Goal: Information Seeking & Learning: Learn about a topic

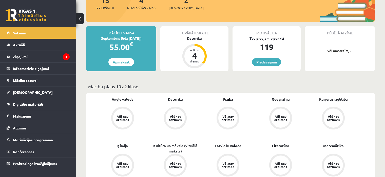
scroll to position [61, 0]
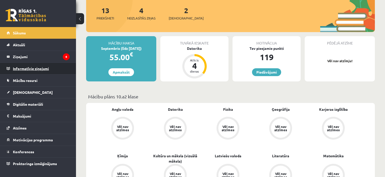
click at [55, 65] on legend "Informatīvie ziņojumi 0" at bounding box center [41, 69] width 57 height 12
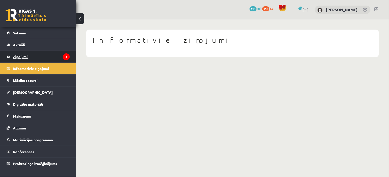
click at [58, 60] on legend "Ziņojumi 4" at bounding box center [41, 57] width 57 height 12
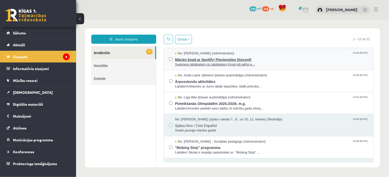
click at [191, 65] on span "Sveiciens labākajiem no labākajiem,Kopā ļoti aktīvi e..." at bounding box center [271, 64] width 193 height 5
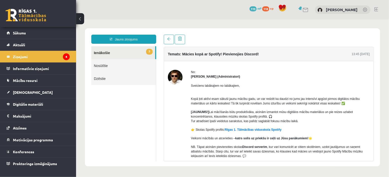
click at [191, 65] on div "No: Ivo Čapiņš (Administratori) Sveiciens labākajiem no labākajiem, Kopā ļoti a…" at bounding box center [268, 129] width 209 height 136
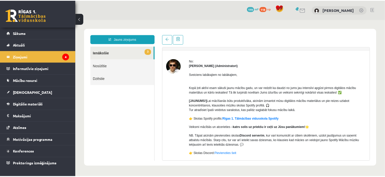
scroll to position [13, 0]
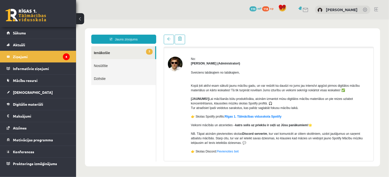
drag, startPoint x: 191, startPoint y: 65, endPoint x: 182, endPoint y: 84, distance: 22.0
click at [182, 84] on div at bounding box center [175, 116] width 15 height 119
click at [27, 105] on span "Digitālie materiāli" at bounding box center [28, 104] width 30 height 5
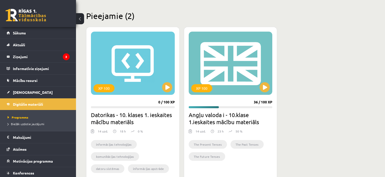
scroll to position [124, 0]
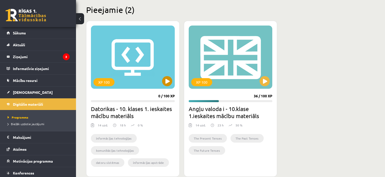
click at [161, 85] on div "XP 100" at bounding box center [133, 57] width 84 height 63
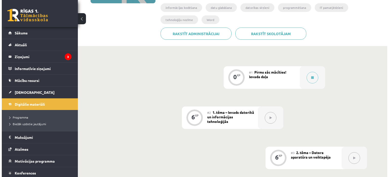
scroll to position [75, 0]
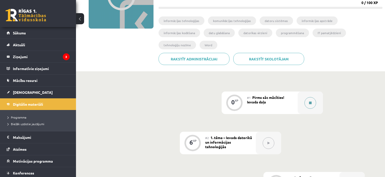
click at [312, 97] on button at bounding box center [311, 103] width 12 height 12
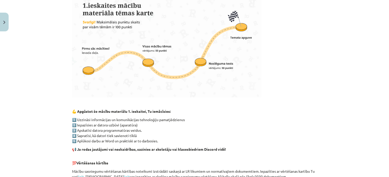
scroll to position [360, 0]
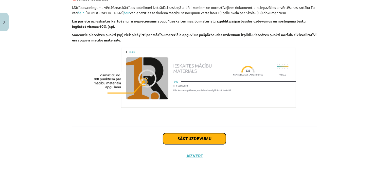
click at [176, 136] on button "Sākt uzdevumu" at bounding box center [194, 139] width 63 height 11
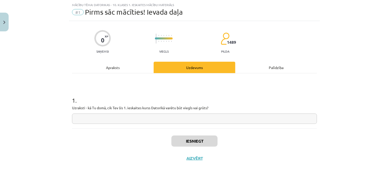
scroll to position [15, 0]
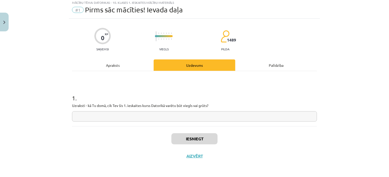
click at [91, 115] on input "text" at bounding box center [194, 117] width 245 height 10
type input "*"
click at [167, 118] on input "text" at bounding box center [194, 117] width 245 height 10
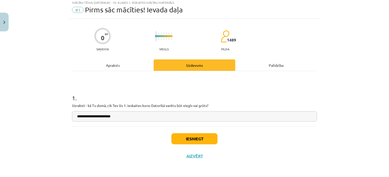
type input "**********"
click at [183, 137] on button "Iesniegt" at bounding box center [194, 139] width 46 height 11
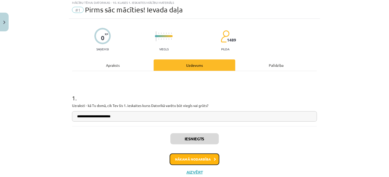
click at [203, 155] on button "Nākamā nodarbība" at bounding box center [195, 160] width 50 height 12
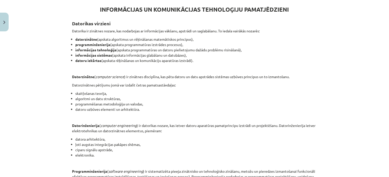
scroll to position [256, 0]
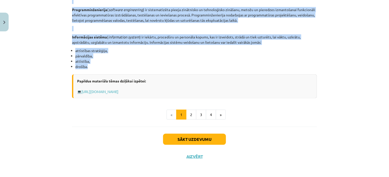
drag, startPoint x: 98, startPoint y: 7, endPoint x: 90, endPoint y: 66, distance: 59.3
copy div "INFORMĀCIJAS UN KOMUNIKĀCIJAS TEHNOLOĢIJU PAMATJĒDZIENI Datorikas virzieni Dato…"
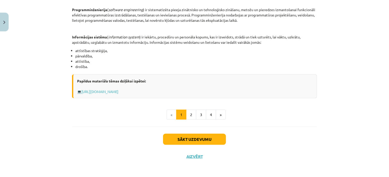
click at [130, 136] on div "Sākt uzdevumu Aizvērt" at bounding box center [194, 144] width 245 height 35
click at [132, 134] on div "Sākt uzdevumu Aizvērt" at bounding box center [194, 144] width 245 height 35
click at [180, 140] on button "Sākt uzdevumu" at bounding box center [194, 139] width 63 height 11
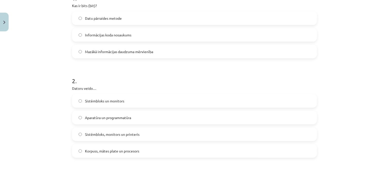
scroll to position [115, 0]
click at [137, 52] on span "Mazākā informācijas daudzuma mērvienība" at bounding box center [119, 51] width 68 height 5
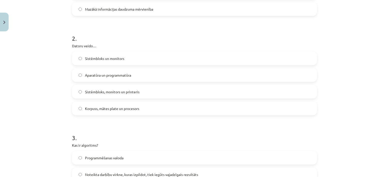
scroll to position [163, 0]
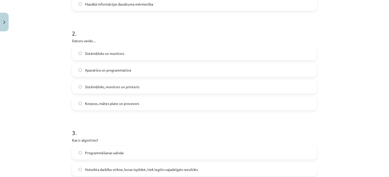
click at [96, 72] on span "Aparatūra un programmatūra" at bounding box center [108, 70] width 46 height 5
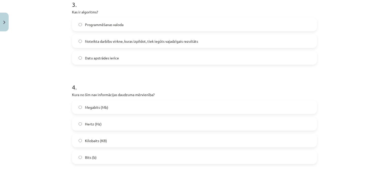
scroll to position [291, 0]
click at [155, 41] on span "Noteikta darbību virkne, kuras izpildot, tiek iegūts vajadzīgais rezultāts" at bounding box center [141, 41] width 113 height 5
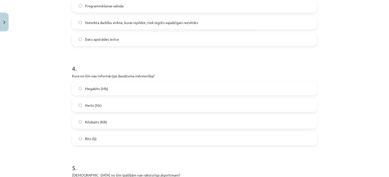
scroll to position [320, 0]
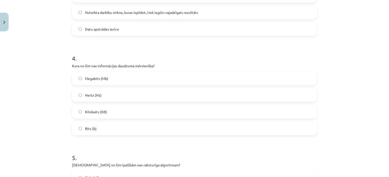
click at [93, 93] on span "Hertz (Hz)" at bounding box center [93, 95] width 17 height 5
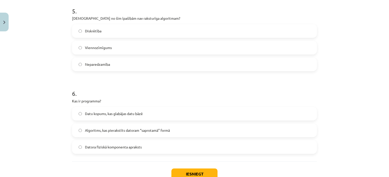
scroll to position [466, 0]
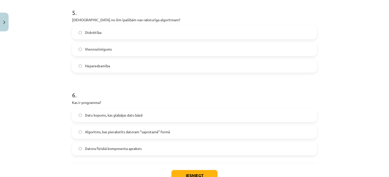
click at [102, 62] on label "Neparedzamība" at bounding box center [194, 66] width 244 height 13
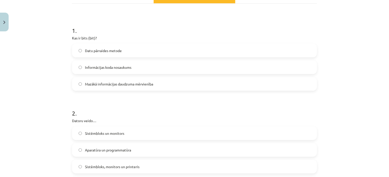
click at [102, 62] on label "Informācijas koda nosaukums" at bounding box center [194, 67] width 244 height 13
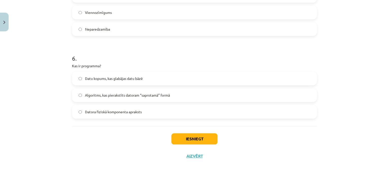
scroll to position [503, 0]
click at [107, 97] on span "Algoritms, kas pierakstīts datoram “saprotamā” formā" at bounding box center [127, 95] width 85 height 5
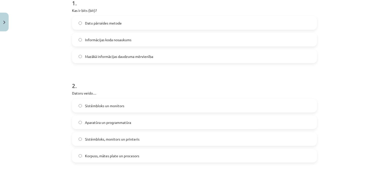
scroll to position [58, 0]
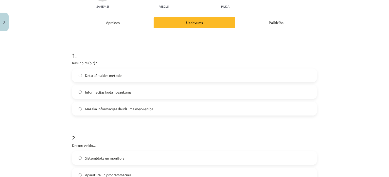
click at [125, 74] on label "Datu pārraides metode" at bounding box center [194, 75] width 244 height 13
click at [122, 92] on span "Informācijas koda nosaukums" at bounding box center [108, 92] width 46 height 5
click at [128, 72] on label "Datu pārraides metode" at bounding box center [194, 75] width 244 height 13
click at [130, 88] on label "Informācijas koda nosaukums" at bounding box center [194, 92] width 244 height 13
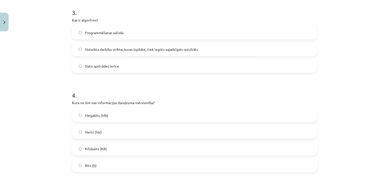
scroll to position [283, 0]
click at [124, 60] on label "Datu apstrādes ierīce" at bounding box center [194, 66] width 244 height 13
click at [122, 33] on span "Programmēšanas valoda" at bounding box center [104, 32] width 39 height 5
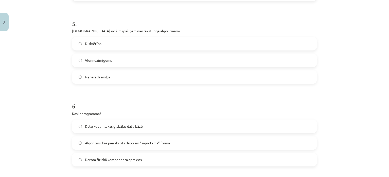
scroll to position [503, 0]
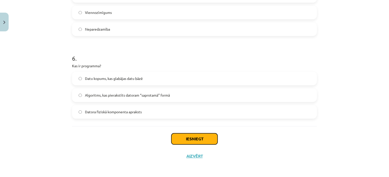
click at [171, 135] on button "Iesniegt" at bounding box center [194, 139] width 46 height 11
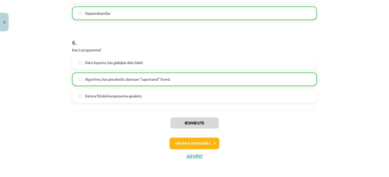
scroll to position [518, 0]
click at [187, 142] on button "Nākamā nodarbība" at bounding box center [195, 144] width 50 height 12
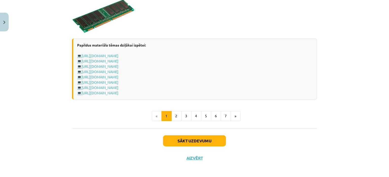
scroll to position [908, 0]
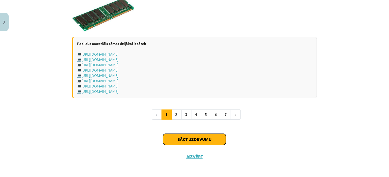
click at [190, 134] on button "Sākt uzdevumu" at bounding box center [194, 139] width 63 height 11
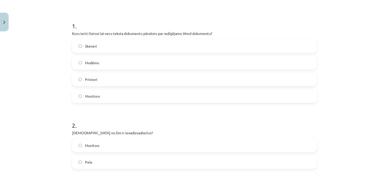
scroll to position [92, 0]
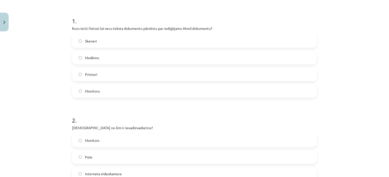
click at [98, 39] on label "Skeneri" at bounding box center [194, 41] width 244 height 13
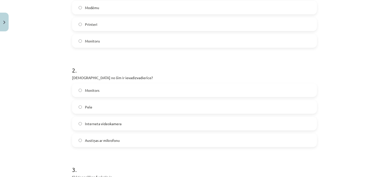
scroll to position [145, 0]
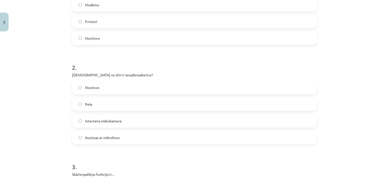
click at [117, 138] on span "Austiņas ar mikrofonu" at bounding box center [102, 137] width 35 height 5
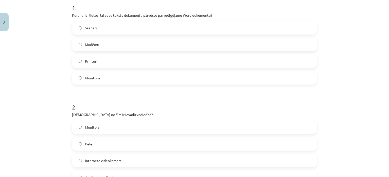
drag, startPoint x: 117, startPoint y: 138, endPoint x: 29, endPoint y: 97, distance: 97.0
click at [29, 97] on div "Mācību tēma: Datorikas - 10. klases 1. ieskaites mācību materiāls #3 2. tēma – …" at bounding box center [194, 88] width 389 height 177
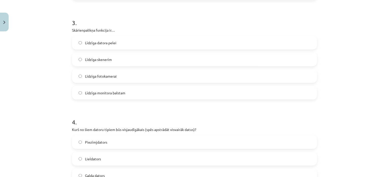
scroll to position [289, 0]
click at [109, 45] on span "Līdzīga datora pelei" at bounding box center [100, 43] width 31 height 5
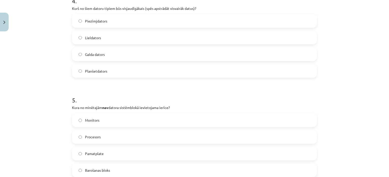
scroll to position [411, 0]
drag, startPoint x: 72, startPoint y: 102, endPoint x: 39, endPoint y: 75, distance: 42.7
click at [39, 75] on div "Mācību tēma: Datorikas - 10. klases 1. ieskaites mācību materiāls #3 2. tēma – …" at bounding box center [194, 88] width 389 height 177
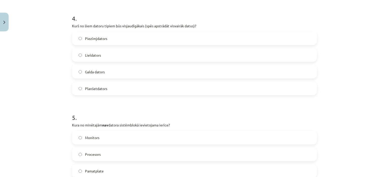
scroll to position [395, 0]
click at [118, 58] on label "Lieldators" at bounding box center [194, 54] width 244 height 13
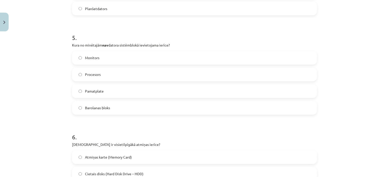
scroll to position [476, 0]
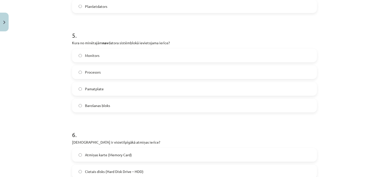
click at [107, 57] on label "Monitors" at bounding box center [194, 55] width 244 height 13
click at [87, 102] on label "Barošanas bloks" at bounding box center [194, 106] width 244 height 13
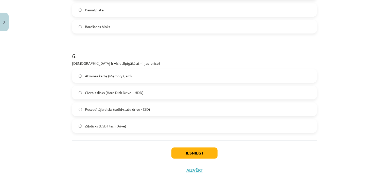
scroll to position [555, 0]
click at [82, 95] on label "Cietais disks (Hard Disk Drive – HDD)" at bounding box center [194, 93] width 244 height 13
click at [186, 150] on button "Iesniegt" at bounding box center [194, 153] width 46 height 11
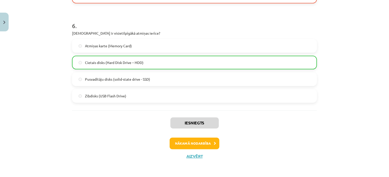
scroll to position [586, 0]
click at [205, 144] on button "Nākamā nodarbība" at bounding box center [195, 144] width 50 height 12
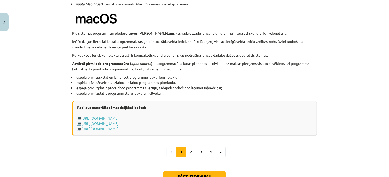
scroll to position [540, 0]
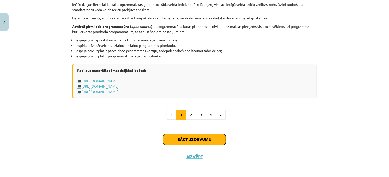
click at [198, 139] on button "Sākt uzdevumu" at bounding box center [194, 139] width 63 height 11
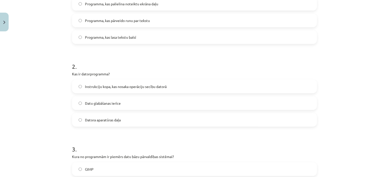
scroll to position [111, 0]
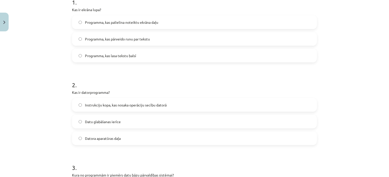
click at [132, 21] on span "Programma, kas palielina noteiktu ekrāna daļu" at bounding box center [121, 22] width 73 height 5
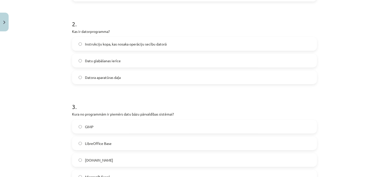
scroll to position [172, 0]
click at [104, 43] on span "Instrukciju kopa, kas nosaka operāciju secību datorā" at bounding box center [126, 43] width 82 height 5
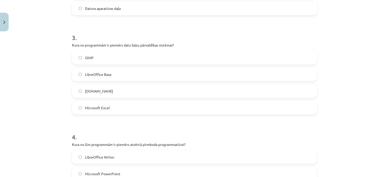
scroll to position [243, 0]
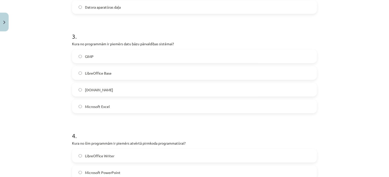
click at [85, 72] on span "LibreOffice Base" at bounding box center [98, 73] width 27 height 5
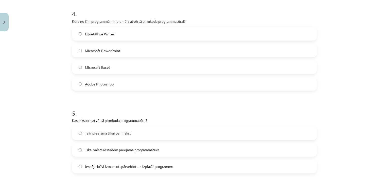
scroll to position [367, 0]
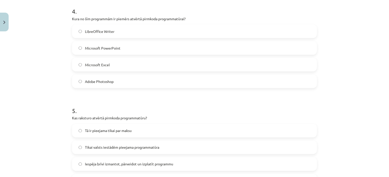
click at [100, 66] on span "Microsoft Excel" at bounding box center [97, 64] width 25 height 5
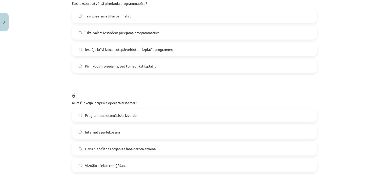
scroll to position [481, 0]
click at [93, 51] on span "Iespēja brīvi izmantot, pārveidot un izplatīt programmu" at bounding box center [129, 50] width 88 height 5
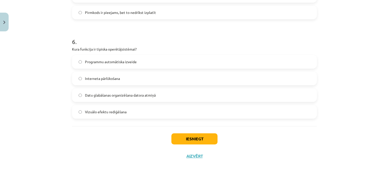
scroll to position [536, 0]
click at [102, 97] on span "Datu glabāšanas organizēšana datora atmiņā" at bounding box center [120, 95] width 71 height 5
click at [178, 138] on button "Iesniegt" at bounding box center [194, 139] width 46 height 11
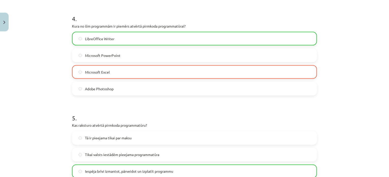
scroll to position [552, 0]
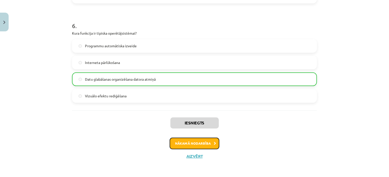
click at [182, 145] on button "Nākamā nodarbība" at bounding box center [195, 144] width 50 height 12
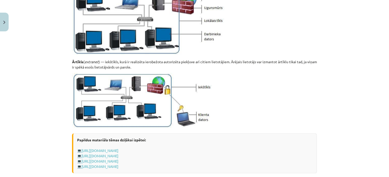
scroll to position [628, 0]
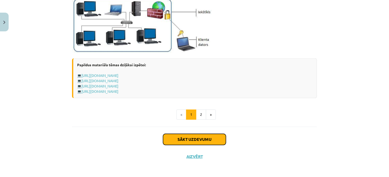
click at [182, 141] on button "Sākt uzdevumu" at bounding box center [194, 139] width 63 height 11
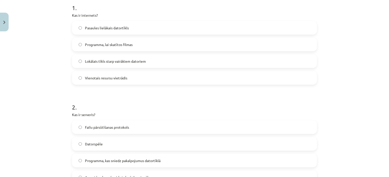
scroll to position [105, 0]
click at [74, 29] on label "Pasaules lielākais datortīkls" at bounding box center [194, 28] width 244 height 13
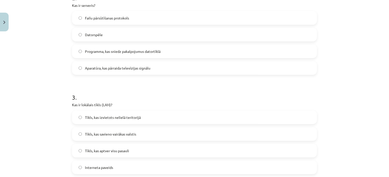
scroll to position [215, 0]
click at [85, 38] on label "Datorspēle" at bounding box center [194, 34] width 244 height 13
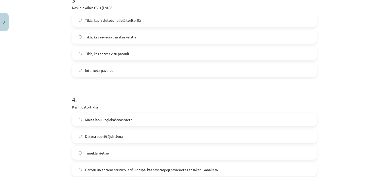
scroll to position [312, 0]
click at [81, 19] on label "Tīkls, kas izvietots nelielā teritorijā" at bounding box center [194, 20] width 244 height 13
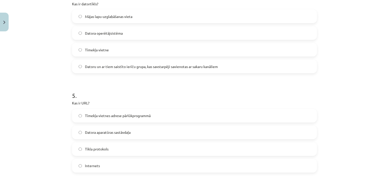
scroll to position [418, 0]
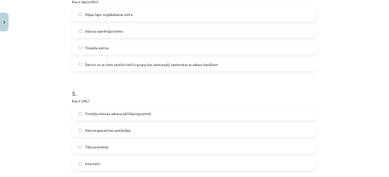
click at [86, 59] on label "Datoru un ar tiem saistīto ierīču grupa, kas savstarpēji savienotas ar sakaru k…" at bounding box center [194, 64] width 244 height 13
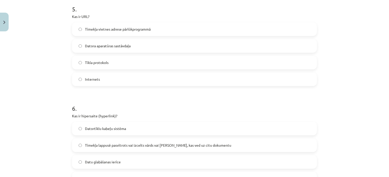
scroll to position [503, 0]
click at [84, 33] on label "Tīmekļa vietnes adrese pārlūkprogrammā" at bounding box center [194, 29] width 244 height 13
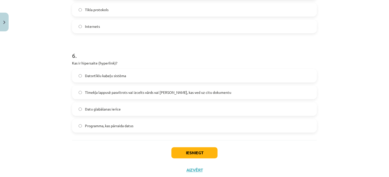
scroll to position [561, 0]
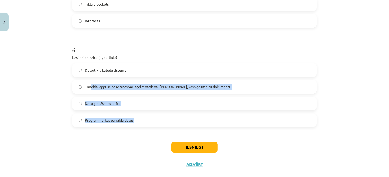
drag, startPoint x: 89, startPoint y: 85, endPoint x: 175, endPoint y: 144, distance: 104.6
click at [175, 144] on button "Iesniegt" at bounding box center [194, 147] width 46 height 11
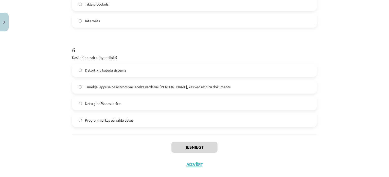
click at [77, 83] on label "Tīmekļa lappusē pasvītrots vai izcelts vārds vai frāze, kas ved uz citu dokumen…" at bounding box center [194, 87] width 244 height 13
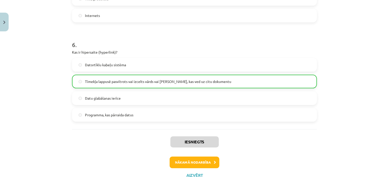
scroll to position [586, 0]
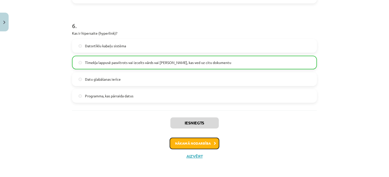
click at [190, 143] on button "Nākamā nodarbība" at bounding box center [195, 144] width 50 height 12
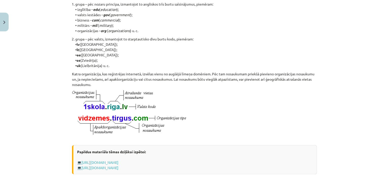
scroll to position [293, 0]
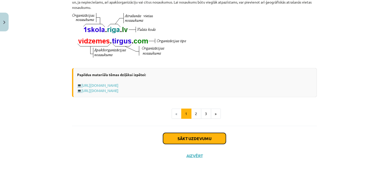
click at [180, 138] on button "Sākt uzdevumu" at bounding box center [194, 138] width 63 height 11
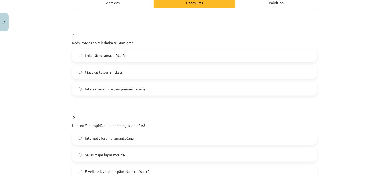
scroll to position [79, 0]
click at [118, 90] on label "Intelektuālam darbam piemērota vide" at bounding box center [194, 88] width 244 height 13
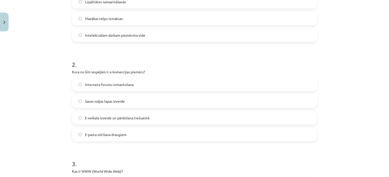
scroll to position [135, 0]
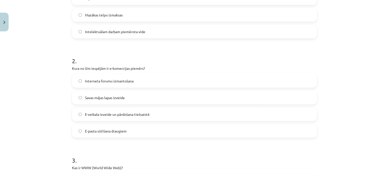
click at [113, 115] on span "E-veikala izveide un pārdošana tiešsaistē" at bounding box center [117, 114] width 65 height 5
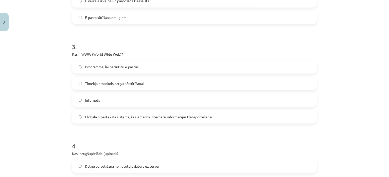
scroll to position [249, 0]
click at [139, 116] on span "Globāla hiperteksta sistēma, kas izmanto internetu informācijas transportēšanai" at bounding box center [148, 116] width 127 height 5
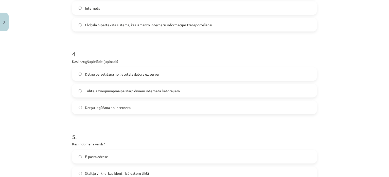
scroll to position [341, 0]
click at [186, 95] on label "Tūlītēja ziņojumapmaiņa starp diviem interneta lietotājiem" at bounding box center [194, 91] width 244 height 13
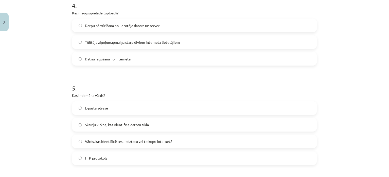
scroll to position [413, 0]
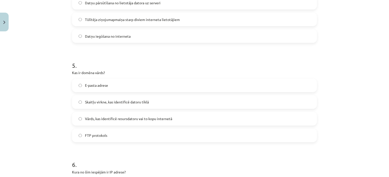
click at [141, 118] on span "Vārds, kas identificē resursdatoru vai to kopu internetā" at bounding box center [128, 119] width 87 height 5
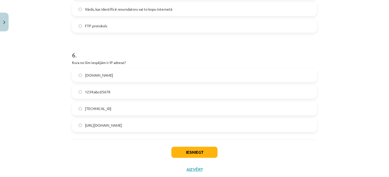
scroll to position [522, 0]
click at [107, 110] on span "192.100.81.101" at bounding box center [98, 108] width 26 height 5
click at [187, 156] on button "Iesniegt" at bounding box center [194, 152] width 46 height 11
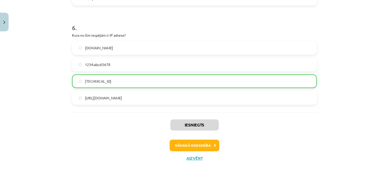
scroll to position [550, 0]
click at [182, 149] on button "Nākamā nodarbība" at bounding box center [195, 146] width 50 height 12
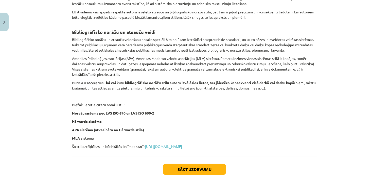
scroll to position [211, 0]
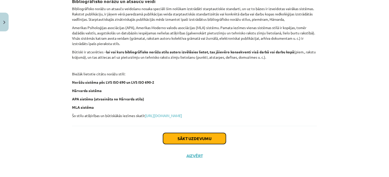
click at [183, 142] on button "Sākt uzdevumu" at bounding box center [194, 138] width 63 height 11
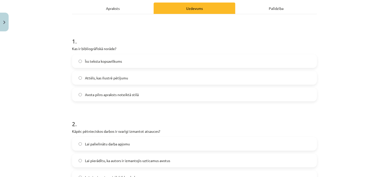
scroll to position [74, 0]
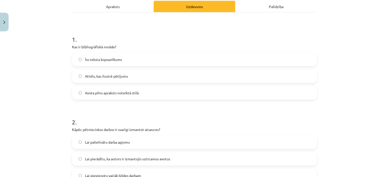
click at [123, 97] on label "Avota pilns apraksts noteiktā stilā" at bounding box center [194, 93] width 244 height 13
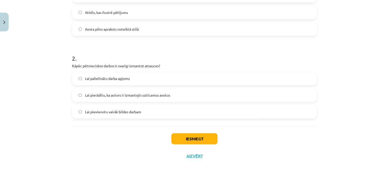
scroll to position [137, 0]
click at [187, 99] on label "Lai pierādītu, ka autors ir izmantojis uzticamus avotus" at bounding box center [194, 95] width 244 height 13
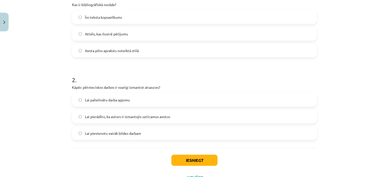
scroll to position [116, 0]
click at [184, 155] on button "Iesniegt" at bounding box center [194, 160] width 46 height 11
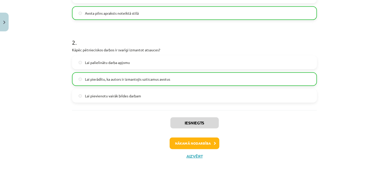
scroll to position [153, 0]
click at [196, 143] on button "Nākamā nodarbība" at bounding box center [195, 144] width 50 height 12
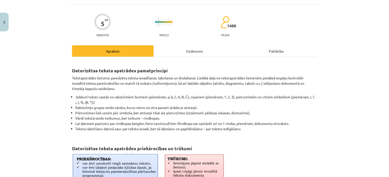
scroll to position [244, 0]
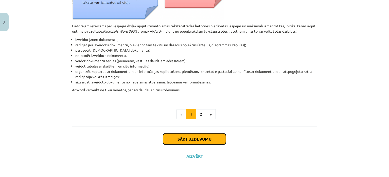
click at [196, 139] on button "Sākt uzdevumu" at bounding box center [194, 139] width 63 height 11
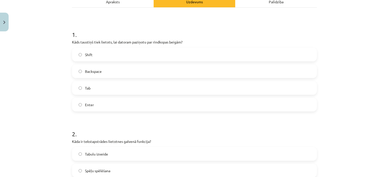
scroll to position [79, 0]
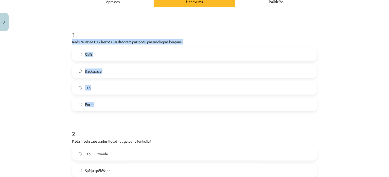
drag, startPoint x: 70, startPoint y: 40, endPoint x: 93, endPoint y: 105, distance: 69.0
copy div "Kāds taustiņš tiek lietots, lai datoram paziņotu par rindkopas beigām? Shift Ba…"
click at [54, 78] on div "Mācību tēma: Datorikas - 10. klases 1. ieskaites mācību materiāls #8 7. tema – …" at bounding box center [194, 88] width 389 height 177
click at [77, 108] on label "Enter" at bounding box center [194, 104] width 244 height 13
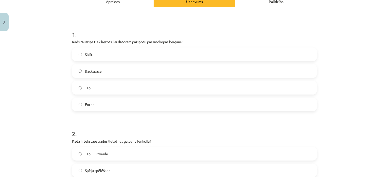
click at [63, 112] on div "Mācību tēma: Datorikas - 10. klases 1. ieskaites mācību materiāls #8 7. tema – …" at bounding box center [194, 88] width 389 height 177
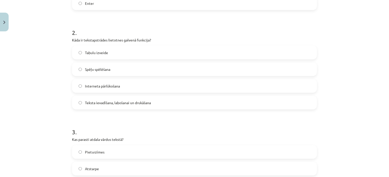
scroll to position [180, 0]
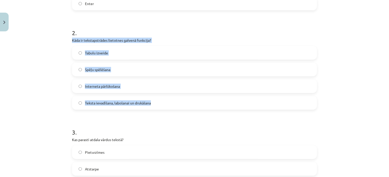
drag, startPoint x: 70, startPoint y: 40, endPoint x: 155, endPoint y: 107, distance: 108.4
click at [155, 107] on div "2 . Kāda ir tekstapstrādes lietotnes galvenā funkcija? Tabulu izveide Spēļu spē…" at bounding box center [194, 65] width 245 height 89
copy div "Kāda ir tekstapstrādes lietotnes galvenā funkcija? Tabulu izveide Spēļu spēlēša…"
click at [77, 99] on label "Teksta ievadīšana, labošanai un drukāšana" at bounding box center [194, 103] width 244 height 13
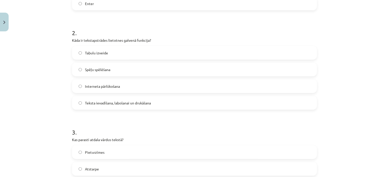
click at [70, 110] on div "5 XP Saņemsi Viegls 1488 pilda Apraksts Uzdevums Palīdzība 1 . Kāds taustiņš ti…" at bounding box center [194, 146] width 251 height 585
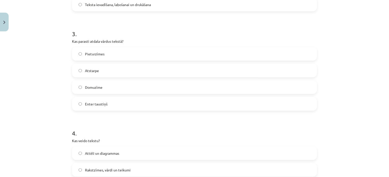
scroll to position [287, 0]
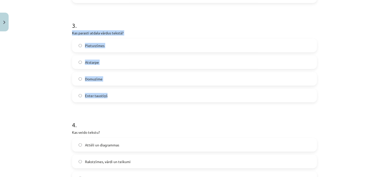
drag, startPoint x: 69, startPoint y: 33, endPoint x: 117, endPoint y: 99, distance: 81.6
click at [117, 99] on div "5 XP Saņemsi Viegls 1488 pilda Apraksts Uzdevums Palīdzība 1 . Kāds taustiņš ti…" at bounding box center [194, 39] width 251 height 585
click at [63, 79] on div "Mācību tēma: Datorikas - 10. klases 1. ieskaites mācību materiāls #8 7. tema – …" at bounding box center [194, 88] width 389 height 177
drag, startPoint x: 88, startPoint y: 51, endPoint x: 64, endPoint y: 73, distance: 32.7
click at [63, 73] on div "Mācību tēma: Datorikas - 10. klases 1. ieskaites mācību materiāls #8 7. tema – …" at bounding box center [194, 88] width 389 height 177
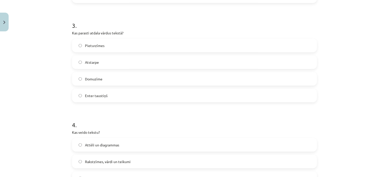
drag, startPoint x: 88, startPoint y: 98, endPoint x: 81, endPoint y: 123, distance: 25.9
click at [81, 123] on h1 "4 ." at bounding box center [194, 121] width 245 height 16
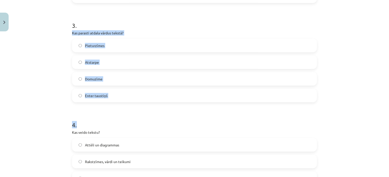
drag, startPoint x: 69, startPoint y: 34, endPoint x: 111, endPoint y: 107, distance: 84.3
click at [111, 107] on div "5 XP Saņemsi Viegls 1488 pilda Apraksts Uzdevums Palīdzība 1 . Kāds taustiņš ti…" at bounding box center [194, 39] width 251 height 585
copy form "Kas parasti atdala vārdus tekstā? Pieturzīmes Atstarpe Domuzīme Enter taustiņš …"
click at [73, 58] on label "Atstarpe" at bounding box center [194, 62] width 244 height 13
click at [56, 80] on div "Mācību tēma: Datorikas - 10. klases 1. ieskaites mācību materiāls #8 7. tema – …" at bounding box center [194, 88] width 389 height 177
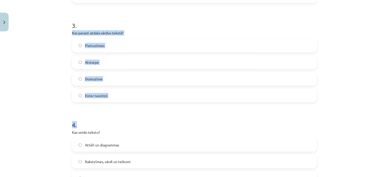
click at [55, 79] on div "Mācību tēma: Datorikas - 10. klases 1. ieskaites mācību materiāls #8 7. tema – …" at bounding box center [194, 88] width 389 height 177
click at [55, 78] on div "Mācību tēma: Datorikas - 10. klases 1. ieskaites mācību materiāls #8 7. tema – …" at bounding box center [194, 88] width 389 height 177
click at [109, 127] on h1 "4 ." at bounding box center [194, 121] width 245 height 16
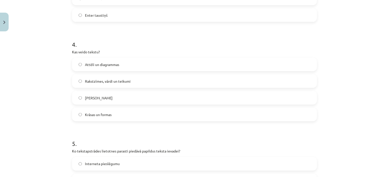
scroll to position [396, 0]
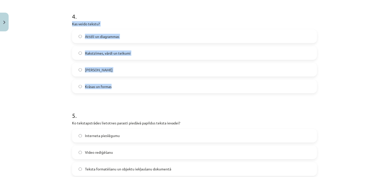
drag, startPoint x: 68, startPoint y: 21, endPoint x: 112, endPoint y: 86, distance: 78.5
copy div "Kas veido tekstu? Attēli un diagrammas Rakstzīmes, vārdi un teikumi Tikai burti…"
click at [60, 91] on div "Mācību tēma: Datorikas - 10. klases 1. ieskaites mācību materiāls #8 7. tema – …" at bounding box center [194, 88] width 389 height 177
click at [60, 77] on div "Mācību tēma: Datorikas - 10. klases 1. ieskaites mācību materiāls #8 7. tema – …" at bounding box center [194, 88] width 389 height 177
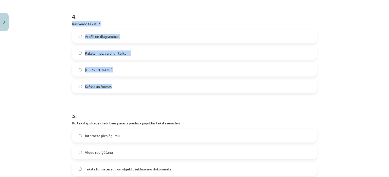
click at [61, 75] on div "Mācību tēma: Datorikas - 10. klases 1. ieskaites mācību materiāls #8 7. tema – …" at bounding box center [194, 88] width 389 height 177
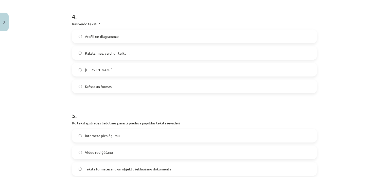
click at [61, 74] on div "Mācību tēma: Datorikas - 10. klases 1. ieskaites mācību materiāls #8 7. tema – …" at bounding box center [194, 88] width 389 height 177
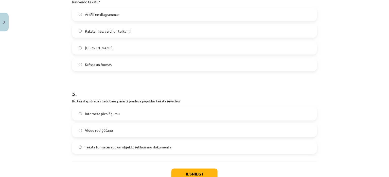
scroll to position [453, 0]
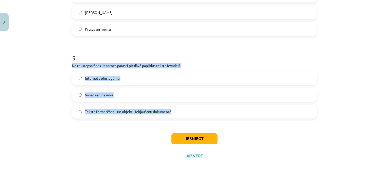
drag, startPoint x: 69, startPoint y: 67, endPoint x: 176, endPoint y: 111, distance: 115.4
copy div "Ko tekstapstrādes lietotnes parasti piedāvā papildus teksta ievadei? Interneta …"
click at [56, 112] on div "Mācību tēma: Datorikas - 10. klases 1. ieskaites mācību materiāls #8 7. tema – …" at bounding box center [194, 88] width 389 height 177
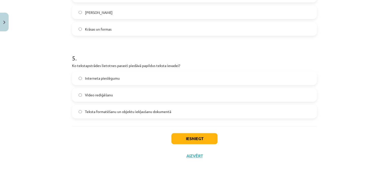
click at [82, 113] on label "Teksta formatēšanu un objektu iekļaušanu dokumentā" at bounding box center [194, 112] width 244 height 13
click at [187, 139] on button "Iesniegt" at bounding box center [194, 139] width 46 height 11
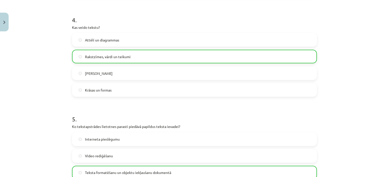
scroll to position [469, 0]
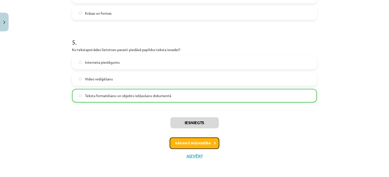
click at [176, 144] on button "Nākamā nodarbība" at bounding box center [195, 144] width 50 height 12
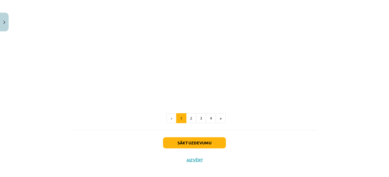
scroll to position [1023, 0]
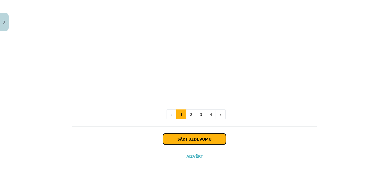
click at [187, 138] on button "Sākt uzdevumu" at bounding box center [194, 139] width 63 height 11
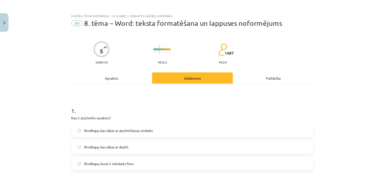
scroll to position [0, 0]
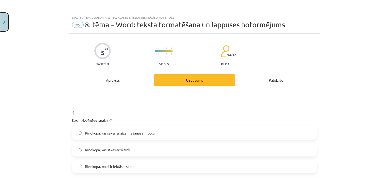
click at [5, 22] on img "Close" at bounding box center [4, 22] width 2 height 3
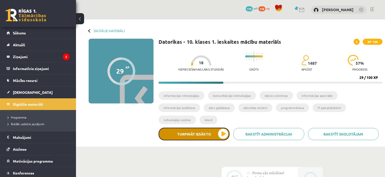
click at [185, 128] on button "Turpināt iesākto" at bounding box center [194, 134] width 71 height 13
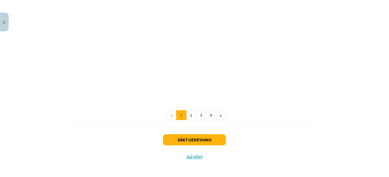
scroll to position [1023, 0]
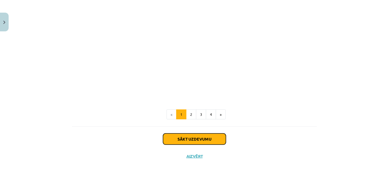
click at [187, 140] on button "Sākt uzdevumu" at bounding box center [194, 139] width 63 height 11
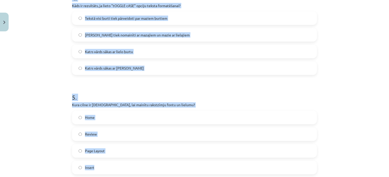
scroll to position [475, 0]
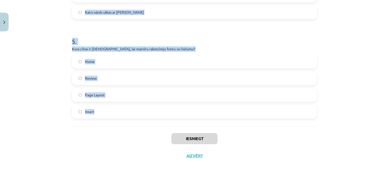
drag, startPoint x: 70, startPoint y: 78, endPoint x: 108, endPoint y: 116, distance: 53.8
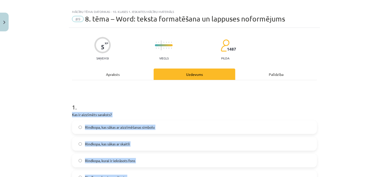
scroll to position [5, 0]
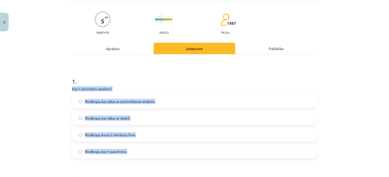
scroll to position [44, 0]
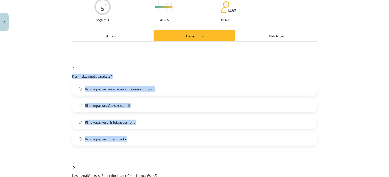
drag, startPoint x: 69, startPoint y: 114, endPoint x: 125, endPoint y: 137, distance: 60.4
copy div "Kas ir aizzīmēts saraksts? Rindkopa, kas sākas ar aizzīmēšanas simbolu Rindkopa…"
click at [75, 86] on label "Rindkopa, kas sākas ar aizzīmēšanas simbolu" at bounding box center [194, 89] width 244 height 13
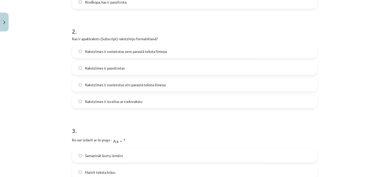
scroll to position [182, 0]
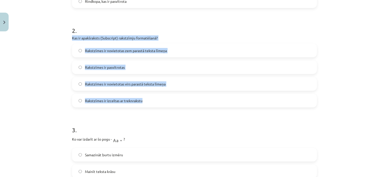
drag, startPoint x: 70, startPoint y: 37, endPoint x: 142, endPoint y: 102, distance: 97.3
click at [142, 102] on div "5 XP Saņemsi Viegls 1487 pilda Apraksts Uzdevums Palīdzība 1 . Kas ir aizzīmēts…" at bounding box center [194, 154] width 251 height 606
copy div "Kas ir apakšraksts (Subscript) rakstzīmju formatēšanā? Rakstzīmes ir novietotas…"
click at [47, 89] on div "Mācību tēma: Datorikas - 10. klases 1. ieskaites mācību materiāls #9 8. tēma – …" at bounding box center [194, 88] width 389 height 177
click at [59, 99] on div "Mācību tēma: Datorikas - 10. klases 1. ieskaites mācību materiāls #9 8. tēma – …" at bounding box center [194, 88] width 389 height 177
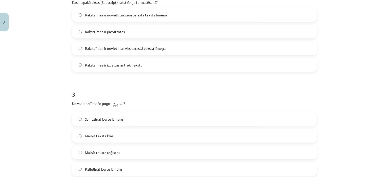
scroll to position [218, 0]
click at [85, 17] on span "Rakstzīmes ir novietotas zem parastā teksta līmeņa" at bounding box center [126, 14] width 82 height 5
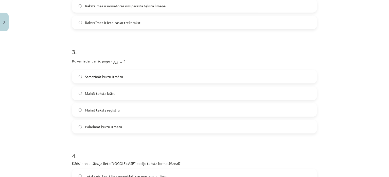
scroll to position [263, 0]
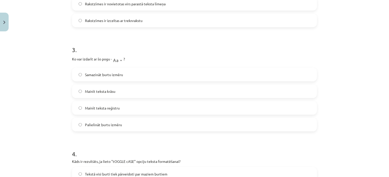
drag, startPoint x: 68, startPoint y: 58, endPoint x: 132, endPoint y: 127, distance: 93.6
click at [132, 127] on div "5 XP Saņemsi Viegls 1487 pilda Apraksts Uzdevums Palīdzība 1 . Kas ir aizzīmēts…" at bounding box center [194, 74] width 251 height 606
copy div "Ko var izdarīt ar šo pogu - ? Samazināt burtu izmēru Mainīt teksta krāsu Mainīt…"
click at [182, 50] on h1 "3 ." at bounding box center [194, 46] width 245 height 16
click at [106, 74] on span "Samazināt burtu izmēru" at bounding box center [104, 74] width 38 height 5
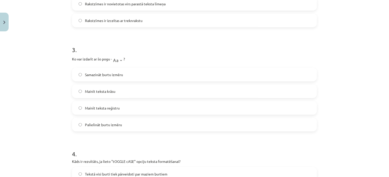
click at [106, 74] on span "Samazināt burtu izmēru" at bounding box center [104, 74] width 38 height 5
click at [65, 139] on div "Mācību tēma: Datorikas - 10. klases 1. ieskaites mācību materiāls #9 8. tēma – …" at bounding box center [194, 88] width 389 height 177
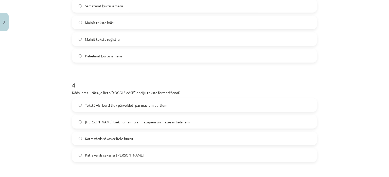
scroll to position [357, 0]
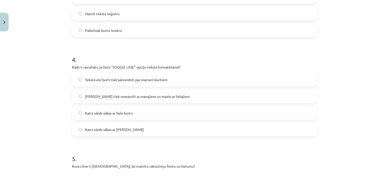
click at [90, 98] on span "Lielie burti tiek nomainīti ar mazajiem un mazie ar lielajiem" at bounding box center [137, 96] width 105 height 5
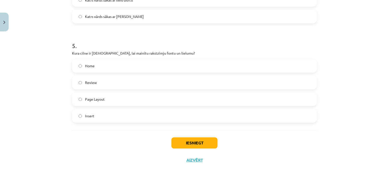
scroll to position [475, 0]
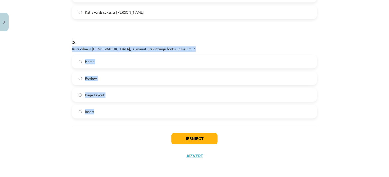
drag, startPoint x: 71, startPoint y: 51, endPoint x: 105, endPoint y: 126, distance: 82.5
copy div "Kura cilne ir jāizmanto, lai mainītu rakstzīmju fontu un lielumu? Home Review P…"
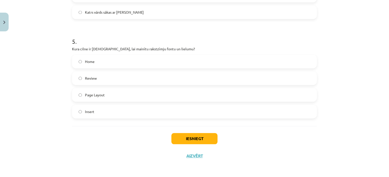
click at [16, 129] on div "Mācību tēma: Datorikas - 10. klases 1. ieskaites mācību materiāls #9 8. tēma – …" at bounding box center [194, 88] width 389 height 177
click at [86, 63] on span "Home" at bounding box center [90, 61] width 10 height 5
click at [175, 141] on button "Iesniegt" at bounding box center [194, 139] width 46 height 11
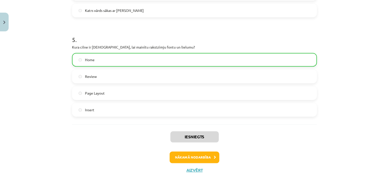
scroll to position [491, 0]
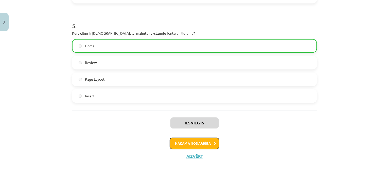
click at [180, 143] on button "Nākamā nodarbība" at bounding box center [195, 144] width 50 height 12
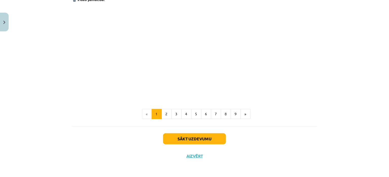
scroll to position [1075, 0]
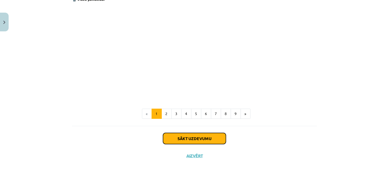
click at [192, 136] on button "Sākt uzdevumu" at bounding box center [194, 138] width 63 height 11
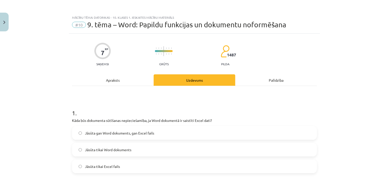
scroll to position [46, 0]
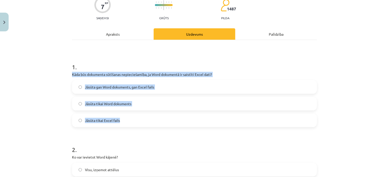
drag, startPoint x: 69, startPoint y: 74, endPoint x: 124, endPoint y: 123, distance: 74.4
click at [61, 99] on div "Mācību tēma: Datorikas - 10. klases 1. ieskaites mācību materiāls #10 9. tēma –…" at bounding box center [194, 88] width 389 height 177
click at [63, 98] on div "Mācību tēma: Datorikas - 10. klases 1. ieskaites mācību materiāls #10 9. tēma –…" at bounding box center [194, 88] width 389 height 177
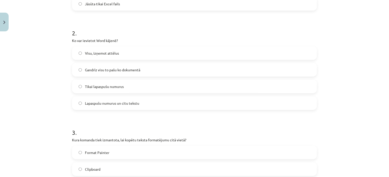
scroll to position [172, 0]
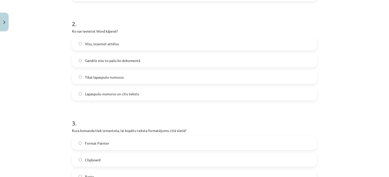
click at [98, 44] on span "Visu, izņemot attēlus" at bounding box center [102, 43] width 34 height 5
click at [32, 44] on div "Mācību tēma: Datorikas - 10. klases 1. ieskaites mācību materiāls #10 9. tēma –…" at bounding box center [194, 88] width 389 height 177
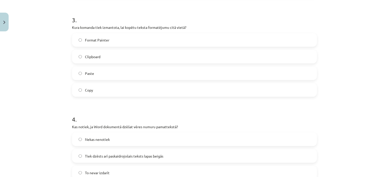
scroll to position [280, 0]
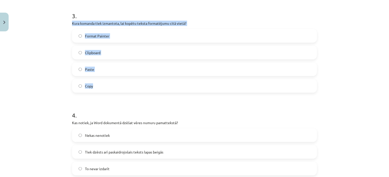
drag, startPoint x: 69, startPoint y: 24, endPoint x: 116, endPoint y: 86, distance: 78.0
click at [116, 86] on div "7 XP Saņemsi Grūts 1487 pilda Apraksts Uzdevums Palīdzība 1 . Kāda būs dokument…" at bounding box center [194, 137] width 251 height 767
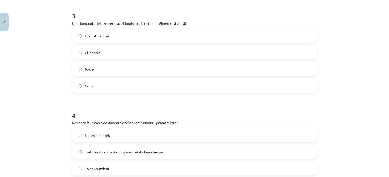
click at [92, 102] on form "1 . Kāda būs dokumenta sūtīšanas nepieciešamība, ja Word dokumentā ir saistīti …" at bounding box center [194, 148] width 245 height 654
click at [88, 87] on span "Copy" at bounding box center [89, 86] width 8 height 5
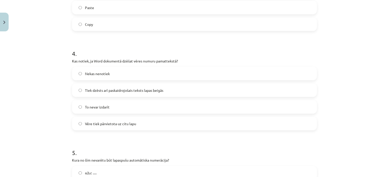
scroll to position [366, 0]
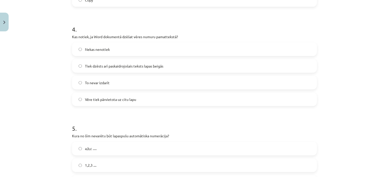
click at [67, 42] on div "Mācību tēma: Datorikas - 10. klases 1. ieskaites mācību materiāls #10 9. tēma –…" at bounding box center [194, 88] width 389 height 177
drag, startPoint x: 67, startPoint y: 42, endPoint x: 87, endPoint y: 27, distance: 25.1
click at [87, 27] on div "7 XP Saņemsi Grūts 1487 pilda Apraksts Uzdevums Palīdzība 1 . Kāda būs dokument…" at bounding box center [194, 51] width 251 height 767
click at [87, 27] on h1 "4 ." at bounding box center [194, 25] width 245 height 16
click at [86, 28] on h1 "4 ." at bounding box center [194, 25] width 245 height 16
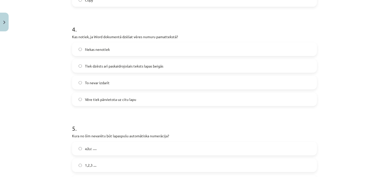
click at [86, 30] on h1 "4 ." at bounding box center [194, 25] width 245 height 16
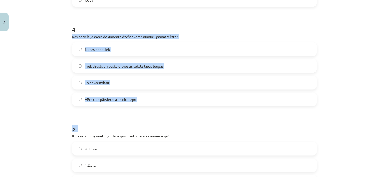
drag, startPoint x: 86, startPoint y: 30, endPoint x: 162, endPoint y: 108, distance: 109.2
click at [162, 108] on form "1 . Kāda būs dokumenta sūtīšanas nepieciešamība, ja Word dokumentā ir saistīti …" at bounding box center [194, 62] width 245 height 654
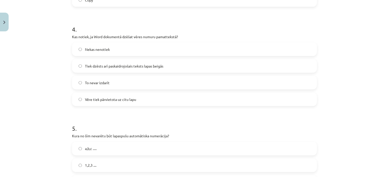
click at [162, 108] on form "1 . Kāda būs dokumenta sūtīšanas nepieciešamība, ja Word dokumentā ir saistīti …" at bounding box center [194, 62] width 245 height 654
drag, startPoint x: 70, startPoint y: 37, endPoint x: 76, endPoint y: 41, distance: 7.3
click at [76, 41] on div "7 XP Saņemsi Grūts 1487 pilda Apraksts Uzdevums Palīdzība 1 . Kāda būs dokument…" at bounding box center [194, 51] width 251 height 767
click at [52, 58] on div "Mācību tēma: Datorikas - 10. klases 1. ieskaites mācību materiāls #10 9. tēma –…" at bounding box center [194, 88] width 389 height 177
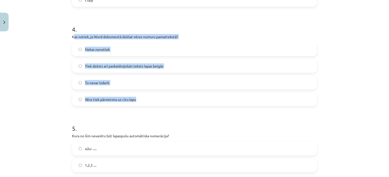
drag, startPoint x: 72, startPoint y: 37, endPoint x: 136, endPoint y: 98, distance: 88.0
click at [136, 98] on div "4 . Kas notiek, ja Word dokumentā dzēšat vēres numuru pamattekstā? Nekas nenoti…" at bounding box center [194, 61] width 245 height 89
click at [78, 68] on label "Tiek dzēsts arī paskaidrojošais teksts lapas beigās" at bounding box center [194, 66] width 244 height 13
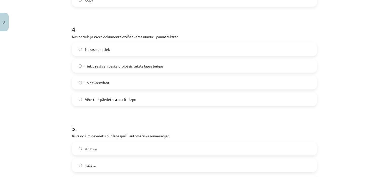
drag, startPoint x: 61, startPoint y: 86, endPoint x: 63, endPoint y: 84, distance: 3.1
click at [61, 86] on div "Mācību tēma: Datorikas - 10. klases 1. ieskaites mācību materiāls #10 9. tēma –…" at bounding box center [194, 88] width 389 height 177
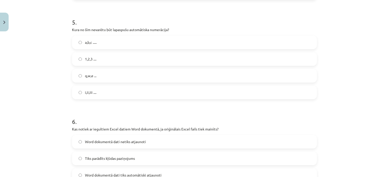
scroll to position [472, 0]
click at [102, 95] on label "i,ii,iii ...." at bounding box center [194, 93] width 244 height 13
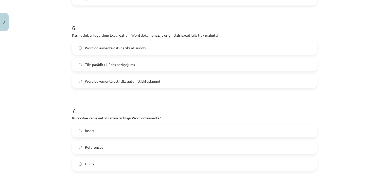
scroll to position [567, 0]
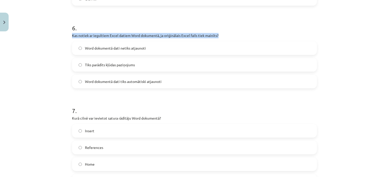
drag, startPoint x: 68, startPoint y: 35, endPoint x: 226, endPoint y: 34, distance: 157.4
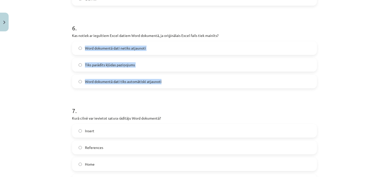
drag, startPoint x: 73, startPoint y: 46, endPoint x: 163, endPoint y: 87, distance: 98.9
click at [163, 87] on div "Word dokumentā dati netiks atjaunoti Tiks parādīts kļūdas paziņojums Word dokum…" at bounding box center [194, 64] width 245 height 47
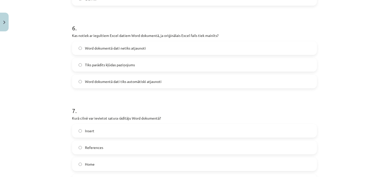
click at [58, 100] on div "Mācību tēma: Datorikas - 10. klases 1. ieskaites mācību materiāls #10 9. tēma –…" at bounding box center [194, 88] width 389 height 177
click at [114, 51] on label "Word dokumentā dati netiks atjaunoti" at bounding box center [194, 48] width 244 height 13
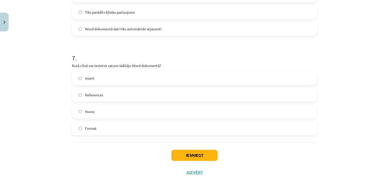
scroll to position [636, 0]
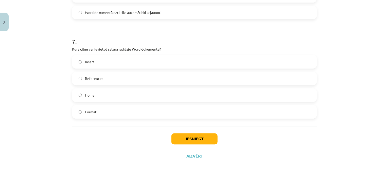
click at [88, 66] on label "Insert" at bounding box center [194, 62] width 244 height 13
click at [187, 136] on button "Iesniegt" at bounding box center [194, 139] width 46 height 11
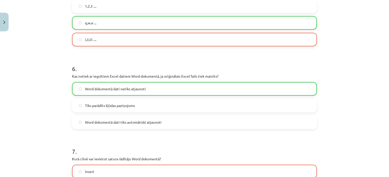
scroll to position [652, 0]
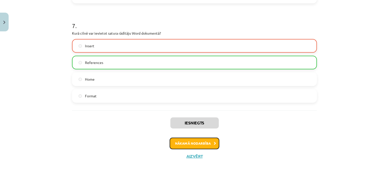
click at [185, 141] on button "Nākamā nodarbība" at bounding box center [195, 144] width 50 height 12
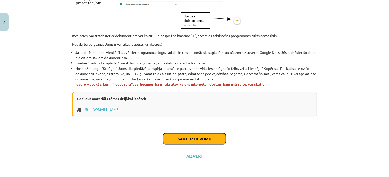
click at [184, 140] on button "Sākt uzdevumu" at bounding box center [194, 139] width 63 height 11
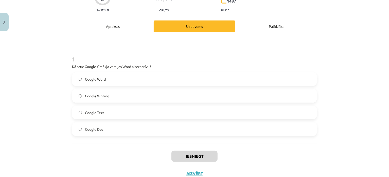
scroll to position [58, 0]
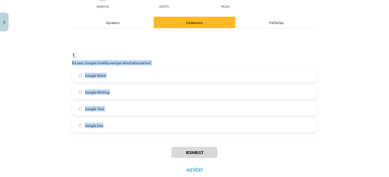
drag, startPoint x: 70, startPoint y: 63, endPoint x: 105, endPoint y: 120, distance: 67.1
click at [105, 120] on div "1 . Kā sauc Google tīmēkļa versijas Word alternatīvu? Google Word Google Writin…" at bounding box center [194, 87] width 245 height 89
click at [180, 151] on button "Iesniegt" at bounding box center [194, 152] width 46 height 11
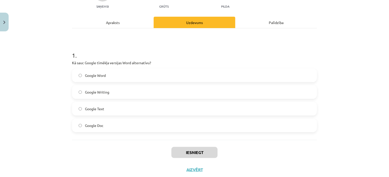
click at [110, 142] on div "Iesniegt Aizvērt" at bounding box center [194, 157] width 245 height 35
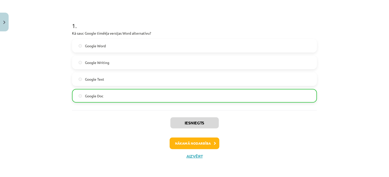
scroll to position [87, 0]
click at [185, 143] on button "Nākamā nodarbība" at bounding box center [195, 144] width 50 height 12
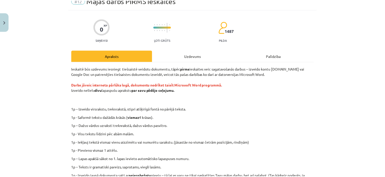
scroll to position [13, 0]
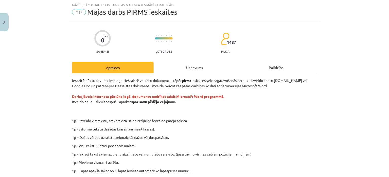
click at [78, 11] on span "#12" at bounding box center [79, 12] width 14 height 6
click at [90, 11] on span "Mājas darbs PIRMS ieskaites" at bounding box center [132, 12] width 90 height 8
click at [40, 27] on div "Mācību tēma: Datorikas - 10. klases 1. ieskaites mācību materiāls #12 Mājas dar…" at bounding box center [194, 88] width 389 height 177
click at [5, 26] on button "Close" at bounding box center [4, 22] width 9 height 19
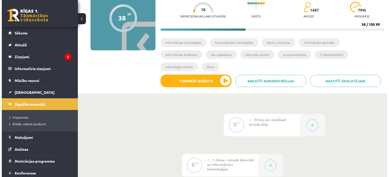
scroll to position [48, 0]
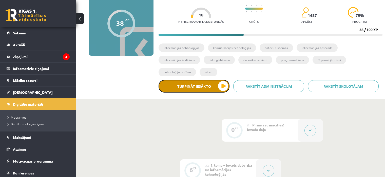
click at [175, 80] on button "Turpināt iesākto" at bounding box center [194, 86] width 71 height 13
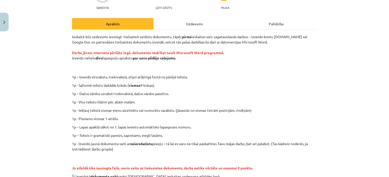
scroll to position [76, 0]
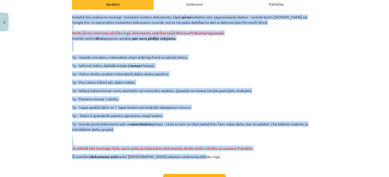
drag, startPoint x: 69, startPoint y: 15, endPoint x: 197, endPoint y: 160, distance: 194.0
click at [197, 160] on div "0 XP Saņemsi Ļoti grūts 1487 pilda Apraksts Uzdevums Palīdzība Ieskaitē būs uzd…" at bounding box center [194, 81] width 251 height 248
click at [235, 38] on p "Ieskaitē būs uzdevums iesniegt tiešsaistē veidotu dokumentu, tāpēc pirms ieskai…" at bounding box center [194, 32] width 245 height 37
click at [189, 34] on strong "Darbs jāveic interneta pārlūka logā, dokumentu nedrīkst taisīt Microsoft Word p…" at bounding box center [148, 33] width 152 height 5
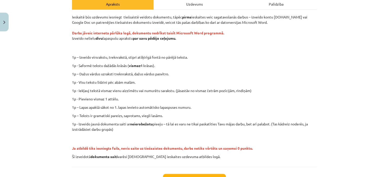
drag, startPoint x: 189, startPoint y: 37, endPoint x: 187, endPoint y: 43, distance: 6.4
click at [188, 41] on p "Ieskaitē būs uzdevums iesniegt tiešsaistē veidotu dokumentu, tāpēc pirms ieskai…" at bounding box center [194, 32] width 245 height 37
click at [205, 45] on p "Ieskaitē būs uzdevums iesniegt tiešsaistē veidotu dokumentu, tāpēc pirms ieskai…" at bounding box center [194, 32] width 245 height 37
click at [252, 44] on p "Ieskaitē būs uzdevums iesniegt tiešsaistē veidotu dokumentu, tāpēc pirms ieskai…" at bounding box center [194, 32] width 245 height 37
drag, startPoint x: 252, startPoint y: 44, endPoint x: 195, endPoint y: 44, distance: 56.5
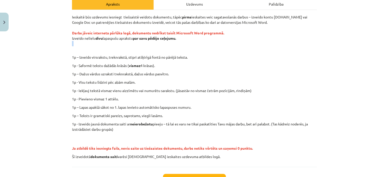
click at [238, 42] on p "Ieskaitē būs uzdevums iesniegt tiešsaistē veidotu dokumentu, tāpēc pirms ieskai…" at bounding box center [194, 32] width 245 height 37
drag, startPoint x: 183, startPoint y: 48, endPoint x: 146, endPoint y: 49, distance: 37.5
click at [149, 48] on p "Ieskaitē būs uzdevums iesniegt tiešsaistē veidotu dokumentu, tāpēc pirms ieskai…" at bounding box center [194, 32] width 245 height 37
click at [242, 43] on p "Ieskaitē būs uzdevums iesniegt tiešsaistē veidotu dokumentu, tāpēc pirms ieskai…" at bounding box center [194, 32] width 245 height 37
click at [177, 50] on p "Ieskaitē būs uzdevums iesniegt tiešsaistē veidotu dokumentu, tāpēc pirms ieskai…" at bounding box center [194, 32] width 245 height 37
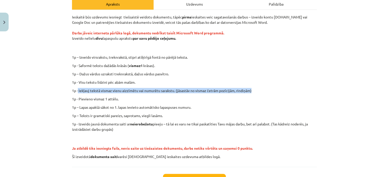
drag, startPoint x: 88, startPoint y: 88, endPoint x: 253, endPoint y: 92, distance: 164.8
click at [253, 92] on p "1p - Iekļauj tekstā vismaz vienu aizzīmētu vai numurētu sarakstu. (jāsastāv no …" at bounding box center [194, 90] width 245 height 5
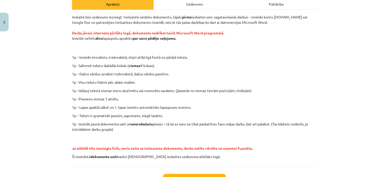
click at [173, 72] on p "1p – Dažus vārdus uzraksti treknrakstā, dažus vārdus pasvītro." at bounding box center [194, 73] width 245 height 5
click at [47, 108] on div "Mācību tēma: Datorikas - 10. klases 1. ieskaites mācību materiāls #12 Mājas dar…" at bounding box center [194, 88] width 389 height 177
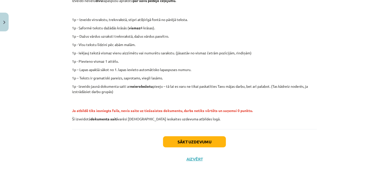
scroll to position [114, 0]
click at [286, 150] on div "Sākt uzdevumu Aizvērt" at bounding box center [194, 147] width 245 height 35
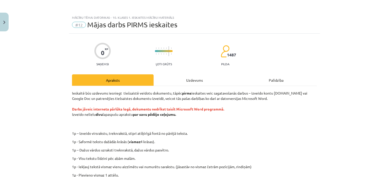
scroll to position [117, 0]
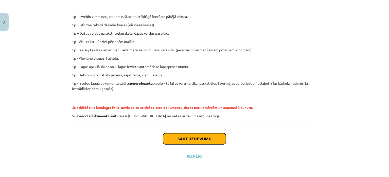
click at [184, 137] on button "Sākt uzdevumu" at bounding box center [194, 139] width 63 height 11
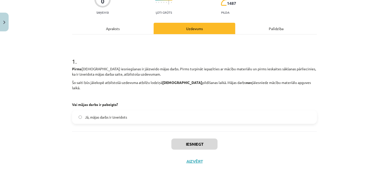
scroll to position [51, 0]
click at [118, 115] on span "Jā, mājas darbs ir izveidots" at bounding box center [106, 117] width 42 height 5
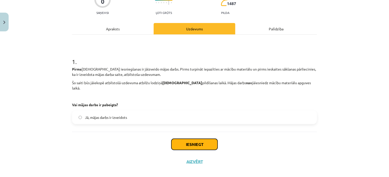
click at [180, 144] on button "Iesniegt" at bounding box center [194, 144] width 46 height 11
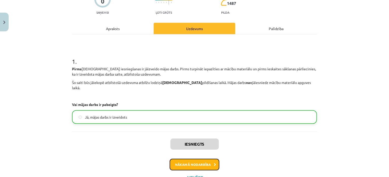
click at [180, 159] on button "Nākamā nodarbība" at bounding box center [195, 165] width 50 height 12
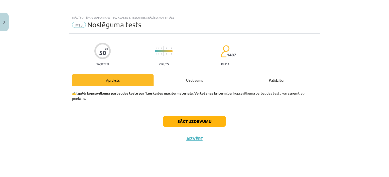
scroll to position [0, 0]
click at [193, 119] on button "Sākt uzdevumu" at bounding box center [194, 121] width 63 height 11
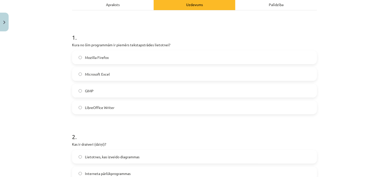
scroll to position [76, 0]
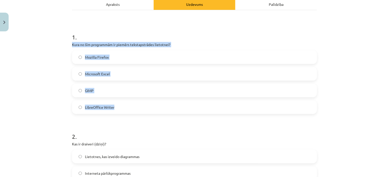
drag, startPoint x: 71, startPoint y: 44, endPoint x: 116, endPoint y: 106, distance: 76.9
click at [116, 106] on div "1 . Kura no šīm programmām ir piemērs tekstapstrādes lietotnei? Mozilla Firefox…" at bounding box center [194, 69] width 245 height 89
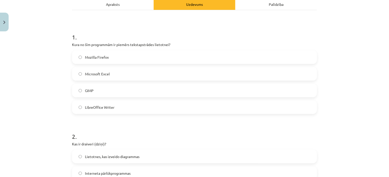
click at [38, 127] on div "Mācību tēma: Datorikas - 10. klases 1. ieskaites mācību materiāls #13 Noslēguma…" at bounding box center [194, 88] width 389 height 177
click at [80, 111] on label "LibreOffice Writer" at bounding box center [194, 107] width 244 height 13
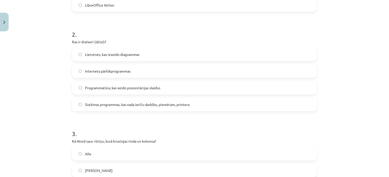
scroll to position [178, 0]
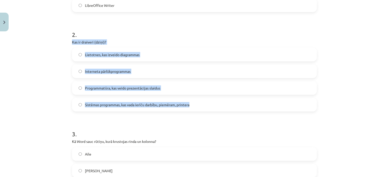
drag, startPoint x: 70, startPoint y: 41, endPoint x: 191, endPoint y: 106, distance: 136.8
click at [191, 106] on div "2 . Kas ir draiveri (dziņi)? Lietotnes, kas izveido diagrammas Interneta pārlūk…" at bounding box center [194, 66] width 245 height 89
click at [58, 91] on div "Mācību tēma: Datorikas - 10. klases 1. ieskaites mācību materiāls #13 Noslēguma…" at bounding box center [194, 88] width 389 height 177
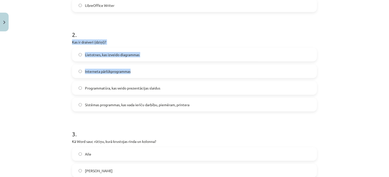
click at [59, 90] on div "Mācību tēma: Datorikas - 10. klases 1. ieskaites mācību materiāls #13 Noslēguma…" at bounding box center [194, 88] width 389 height 177
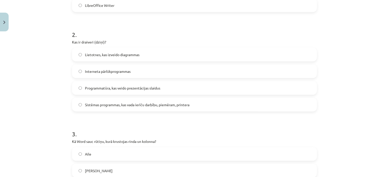
click at [62, 93] on div "Mācību tēma: Datorikas - 10. klases 1. ieskaites mācību materiāls #13 Noslēguma…" at bounding box center [194, 88] width 389 height 177
click at [102, 106] on span "Sistēmas programmas, kas vada ierīču darbību, piemēram, printera" at bounding box center [137, 104] width 104 height 5
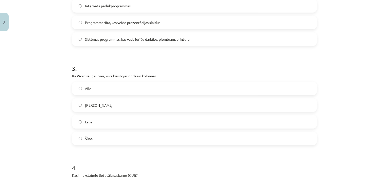
scroll to position [273, 0]
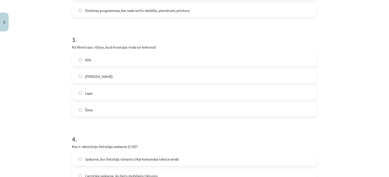
drag, startPoint x: 70, startPoint y: 47, endPoint x: 104, endPoint y: 107, distance: 68.7
click at [104, 107] on div "3 . Kā Word sauc rūtiņu, kurā krustojas rinda un kolonna? Aile Krustiņš Lapa Šū…" at bounding box center [194, 71] width 245 height 89
click at [91, 110] on span "Šūna" at bounding box center [89, 109] width 8 height 5
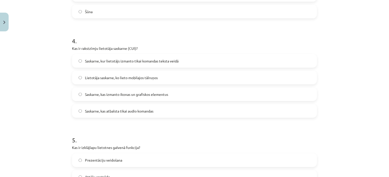
scroll to position [371, 0]
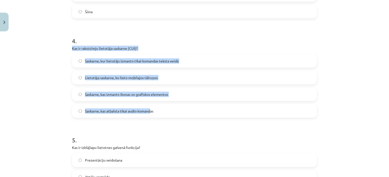
drag, startPoint x: 70, startPoint y: 49, endPoint x: 148, endPoint y: 111, distance: 99.1
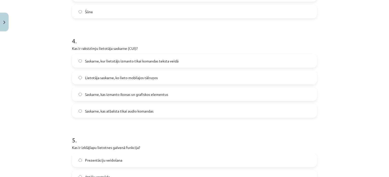
drag, startPoint x: 159, startPoint y: 131, endPoint x: 156, endPoint y: 129, distance: 3.7
click at [156, 129] on h1 "5 ." at bounding box center [194, 136] width 245 height 16
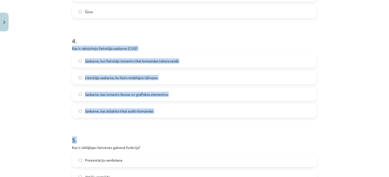
drag, startPoint x: 68, startPoint y: 47, endPoint x: 160, endPoint y: 128, distance: 121.8
click at [21, 101] on div "Mācību tēma: Datorikas - 10. klases 1. ieskaites mācību materiāls #13 Noslēguma…" at bounding box center [194, 88] width 389 height 177
click at [46, 107] on div "Mācību tēma: Datorikas - 10. klases 1. ieskaites mācību materiāls #13 Noslēguma…" at bounding box center [194, 88] width 389 height 177
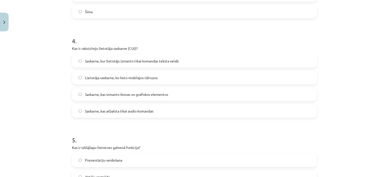
click at [130, 56] on label "Saskarne, kur lietotājs izmanto tikai komandas teksta veidā" at bounding box center [194, 61] width 244 height 13
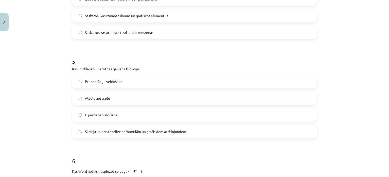
scroll to position [451, 0]
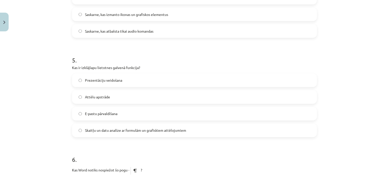
drag, startPoint x: 70, startPoint y: 59, endPoint x: 196, endPoint y: 124, distance: 142.1
click at [196, 124] on div "Mācību tēma: Datorikas - 10. klases 1. ieskaites mācību materiāls #13 Noslēguma…" at bounding box center [194, 88] width 389 height 177
click at [78, 128] on label "Skaitļu un datu analīze ar formulām un grafiskiem attēlojumiem" at bounding box center [194, 130] width 244 height 13
click at [54, 133] on div "Mācību tēma: Datorikas - 10. klases 1. ieskaites mācību materiāls #13 Noslēguma…" at bounding box center [194, 88] width 389 height 177
click at [56, 134] on div "Mācību tēma: Datorikas - 10. klases 1. ieskaites mācību materiāls #13 Noslēguma…" at bounding box center [194, 88] width 389 height 177
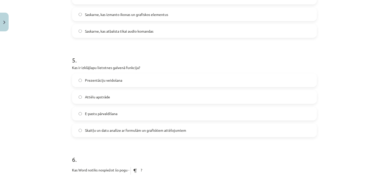
click at [56, 134] on div "Mācību tēma: Datorikas - 10. klases 1. ieskaites mācību materiāls #13 Noslēguma…" at bounding box center [194, 88] width 389 height 177
click at [103, 148] on h1 "6 ." at bounding box center [194, 156] width 245 height 16
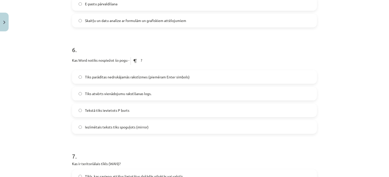
scroll to position [562, 0]
click at [105, 76] on span "Tiks parādītas nedrukājamās rakstīzmes (piemēram Enter simbols)" at bounding box center [137, 76] width 105 height 5
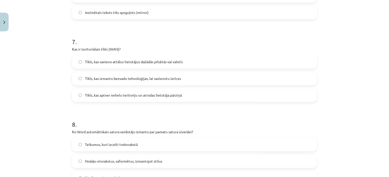
scroll to position [676, 0]
click at [100, 52] on div "7 . Kas ir teritoriālais tīkls (WAN)? Tīkls, kas savieno attālus lietotājus daž…" at bounding box center [194, 65] width 245 height 73
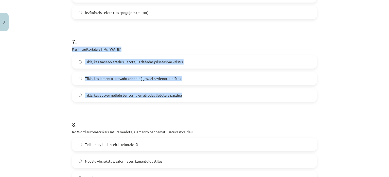
drag, startPoint x: 67, startPoint y: 48, endPoint x: 193, endPoint y: 92, distance: 133.8
click at [193, 92] on div "Mācību tēma: Datorikas - 10. klases 1. ieskaites mācību materiāls #13 Noslēguma…" at bounding box center [194, 88] width 389 height 177
click at [38, 70] on div "Mācību tēma: Datorikas - 10. klases 1. ieskaites mācību materiāls #13 Noslēguma…" at bounding box center [194, 88] width 389 height 177
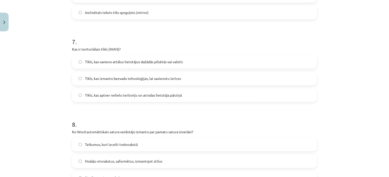
click at [77, 114] on h1 "8 ." at bounding box center [194, 120] width 245 height 16
click at [97, 60] on span "Tīkls, kas savieno attālus lietotājus dažādās pilsētās vai valstīs" at bounding box center [134, 61] width 98 height 5
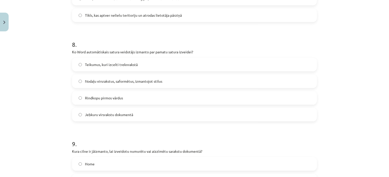
scroll to position [756, 0]
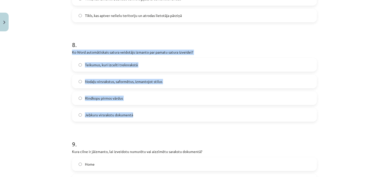
drag, startPoint x: 69, startPoint y: 52, endPoint x: 148, endPoint y: 115, distance: 101.0
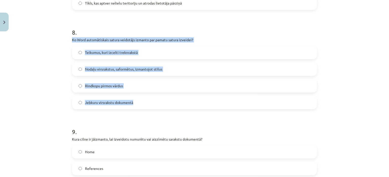
scroll to position [758, 0]
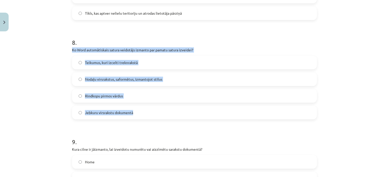
click at [87, 77] on span "Nodaļu virsrakstus, saformētus, izmantojot stilus" at bounding box center [123, 79] width 77 height 5
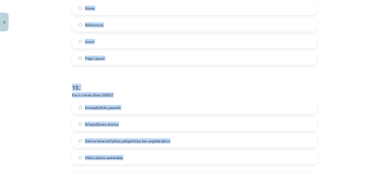
scroll to position [958, 0]
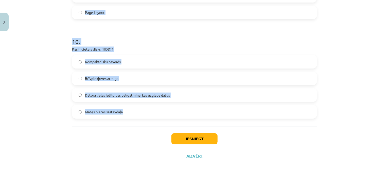
drag, startPoint x: 63, startPoint y: 52, endPoint x: 121, endPoint y: 114, distance: 85.2
click at [121, 114] on div "Mācību tēma: Datorikas - 10. klases 1. ieskaites mācību materiāls #13 Noslēguma…" at bounding box center [194, 88] width 389 height 177
click at [96, 37] on h1 "10 ." at bounding box center [194, 37] width 245 height 16
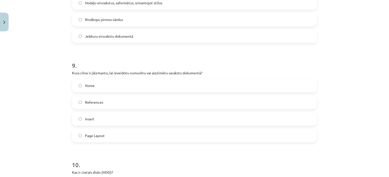
scroll to position [828, 0]
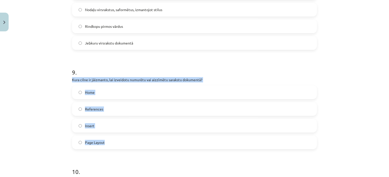
drag, startPoint x: 67, startPoint y: 76, endPoint x: 134, endPoint y: 148, distance: 99.0
click at [134, 148] on div "Mācību tēma: Datorikas - 10. klases 1. ieskaites mācību materiāls #13 Noslēguma…" at bounding box center [194, 88] width 389 height 177
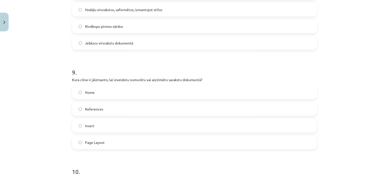
click at [87, 63] on h1 "9 ." at bounding box center [194, 68] width 245 height 16
click at [86, 93] on span "Home" at bounding box center [90, 92] width 10 height 5
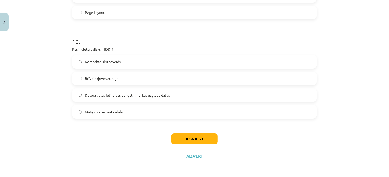
scroll to position [958, 0]
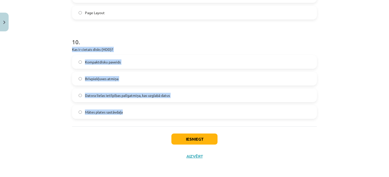
drag, startPoint x: 69, startPoint y: 49, endPoint x: 128, endPoint y: 112, distance: 85.6
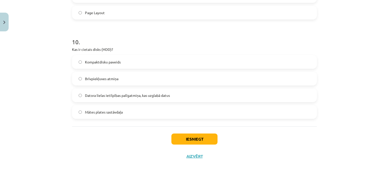
drag, startPoint x: 102, startPoint y: 134, endPoint x: 110, endPoint y: 121, distance: 15.6
click at [102, 132] on div "Iesniegt Aizvērt" at bounding box center [194, 144] width 245 height 35
click at [132, 95] on span "Datora lielas ietilpības palīgatmiņa, kas uzglabā datus" at bounding box center [127, 95] width 85 height 5
click at [194, 140] on button "Iesniegt" at bounding box center [194, 139] width 46 height 11
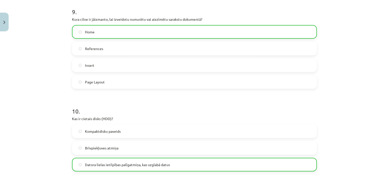
scroll to position [974, 0]
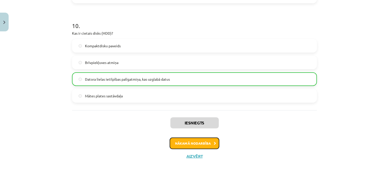
click at [189, 142] on button "Nākamā nodarbība" at bounding box center [195, 144] width 50 height 12
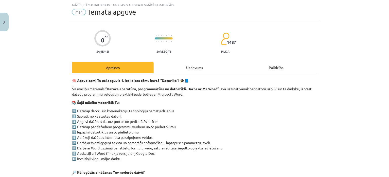
scroll to position [104, 0]
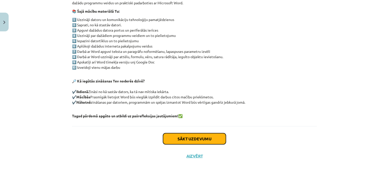
click at [184, 136] on button "Sākt uzdevumu" at bounding box center [194, 139] width 63 height 11
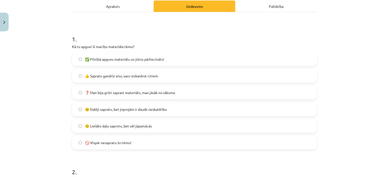
scroll to position [83, 0]
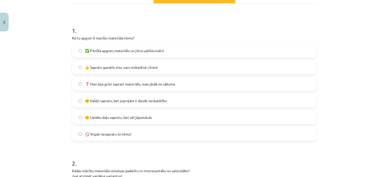
click at [82, 115] on label "🙂 Lielāko daļu saprotu, bet vēl jāpamācās" at bounding box center [194, 117] width 244 height 13
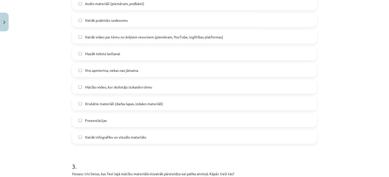
scroll to position [301, 0]
click at [92, 121] on span "Prezentācijas" at bounding box center [96, 120] width 22 height 5
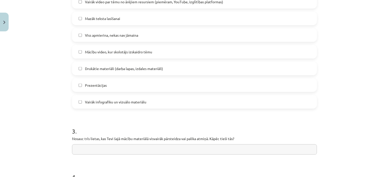
scroll to position [337, 0]
click at [98, 17] on span "Mazāk teksta lasīšanai" at bounding box center [102, 18] width 35 height 5
click at [50, 58] on div "Mācību tēma: Datorikas - 10. klases 1. ieskaites mācību materiāls #14 Temata ap…" at bounding box center [194, 88] width 389 height 177
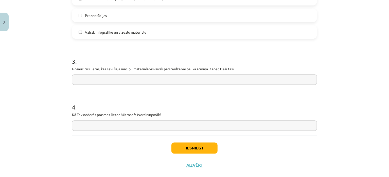
scroll to position [407, 0]
click at [180, 147] on button "Iesniegt" at bounding box center [194, 148] width 46 height 11
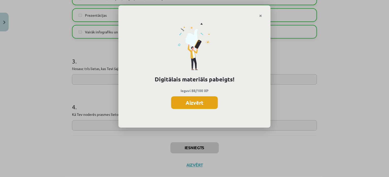
click at [208, 97] on button "Aizvērt" at bounding box center [194, 103] width 47 height 13
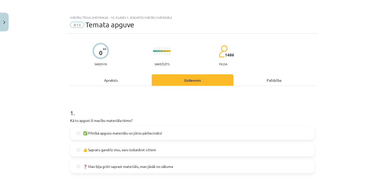
scroll to position [0, 0]
click at [6, 20] on button "Close" at bounding box center [4, 22] width 9 height 19
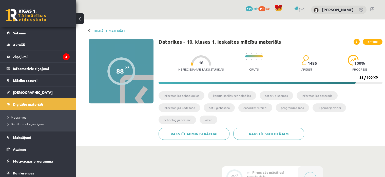
click at [24, 102] on span "Digitālie materiāli" at bounding box center [28, 104] width 30 height 5
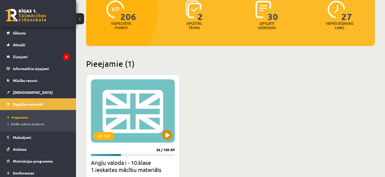
scroll to position [68, 0]
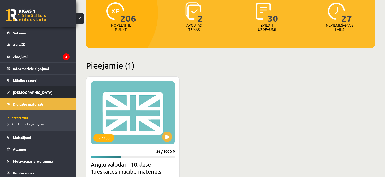
click at [19, 93] on span "[DEMOGRAPHIC_DATA]" at bounding box center [33, 92] width 40 height 5
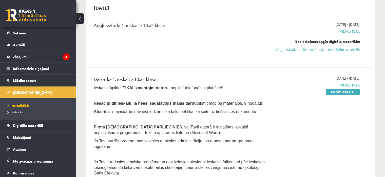
scroll to position [50, 0]
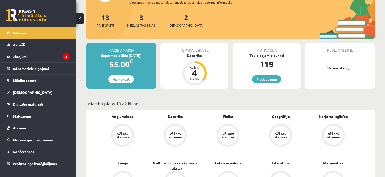
scroll to position [54, 0]
click at [37, 104] on span "Digitālie materiāli" at bounding box center [28, 104] width 30 height 5
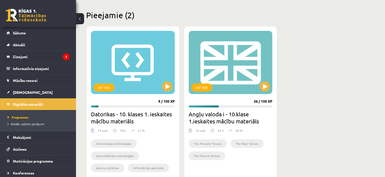
scroll to position [101, 0]
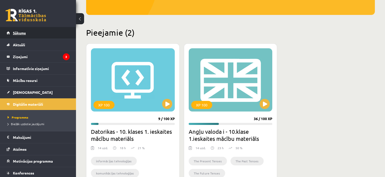
click at [48, 31] on link "Sākums" at bounding box center [38, 33] width 63 height 12
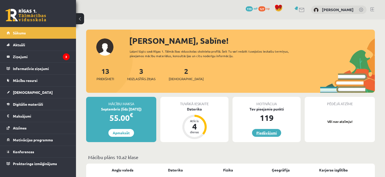
click at [268, 134] on link "Piedāvājumi" at bounding box center [266, 133] width 29 height 8
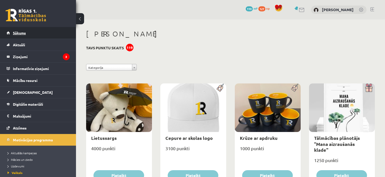
click at [49, 34] on link "Sākums" at bounding box center [38, 33] width 63 height 12
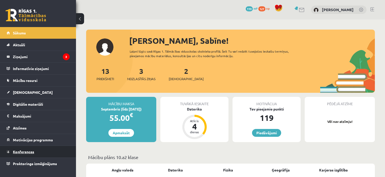
click at [22, 149] on link "Konferences" at bounding box center [38, 152] width 63 height 12
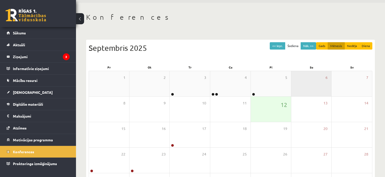
scroll to position [12, 0]
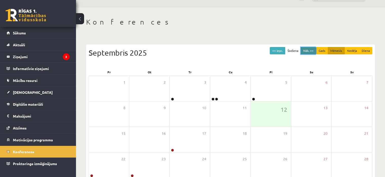
click at [304, 49] on button "Nāk. >>" at bounding box center [308, 50] width 15 height 7
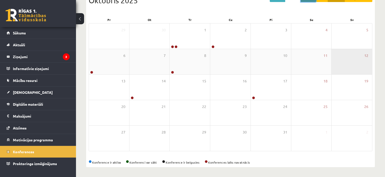
scroll to position [64, 0]
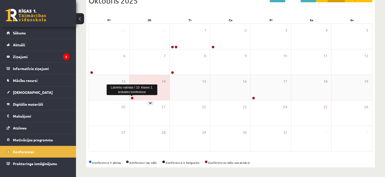
click at [133, 97] on link at bounding box center [132, 98] width 3 height 3
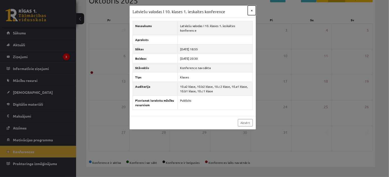
click at [253, 11] on button "×" at bounding box center [252, 11] width 8 height 10
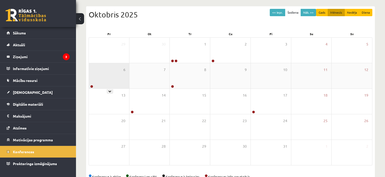
scroll to position [50, 0]
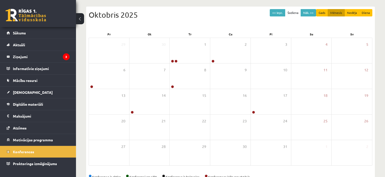
click at [142, 18] on div "Oktobris 2025" at bounding box center [231, 14] width 284 height 11
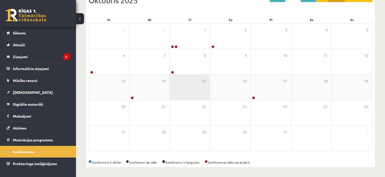
scroll to position [64, 0]
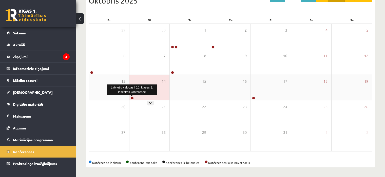
click at [132, 98] on link at bounding box center [132, 98] width 3 height 3
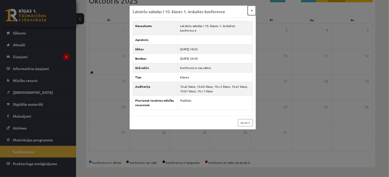
click at [251, 9] on button "×" at bounding box center [252, 11] width 8 height 10
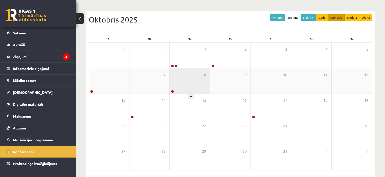
scroll to position [19, 0]
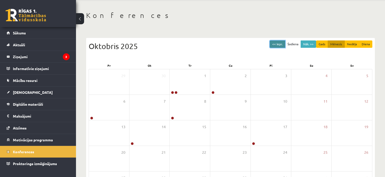
click at [275, 41] on button "<< Iepr." at bounding box center [277, 44] width 15 height 7
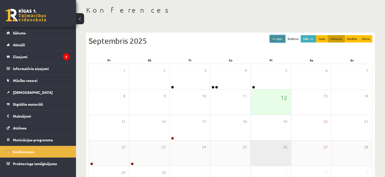
scroll to position [23, 0]
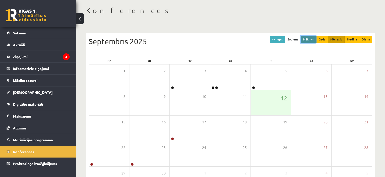
click at [307, 38] on button "Nāk. >>" at bounding box center [308, 39] width 15 height 7
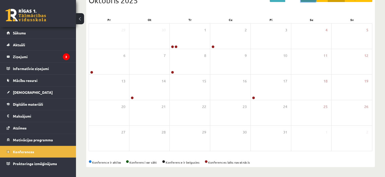
scroll to position [64, 0]
click at [22, 80] on span "Mācību resursi" at bounding box center [25, 80] width 25 height 5
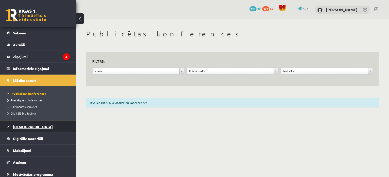
scroll to position [26, 0]
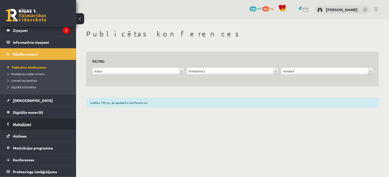
click at [23, 125] on legend "Maksājumi 0" at bounding box center [41, 125] width 57 height 12
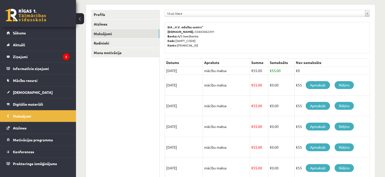
scroll to position [62, 0]
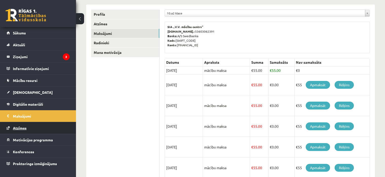
click at [29, 131] on link "Atzīmes" at bounding box center [38, 128] width 63 height 12
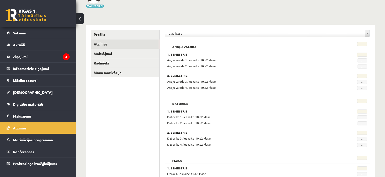
scroll to position [44, 0]
